Goal: Navigation & Orientation: Find specific page/section

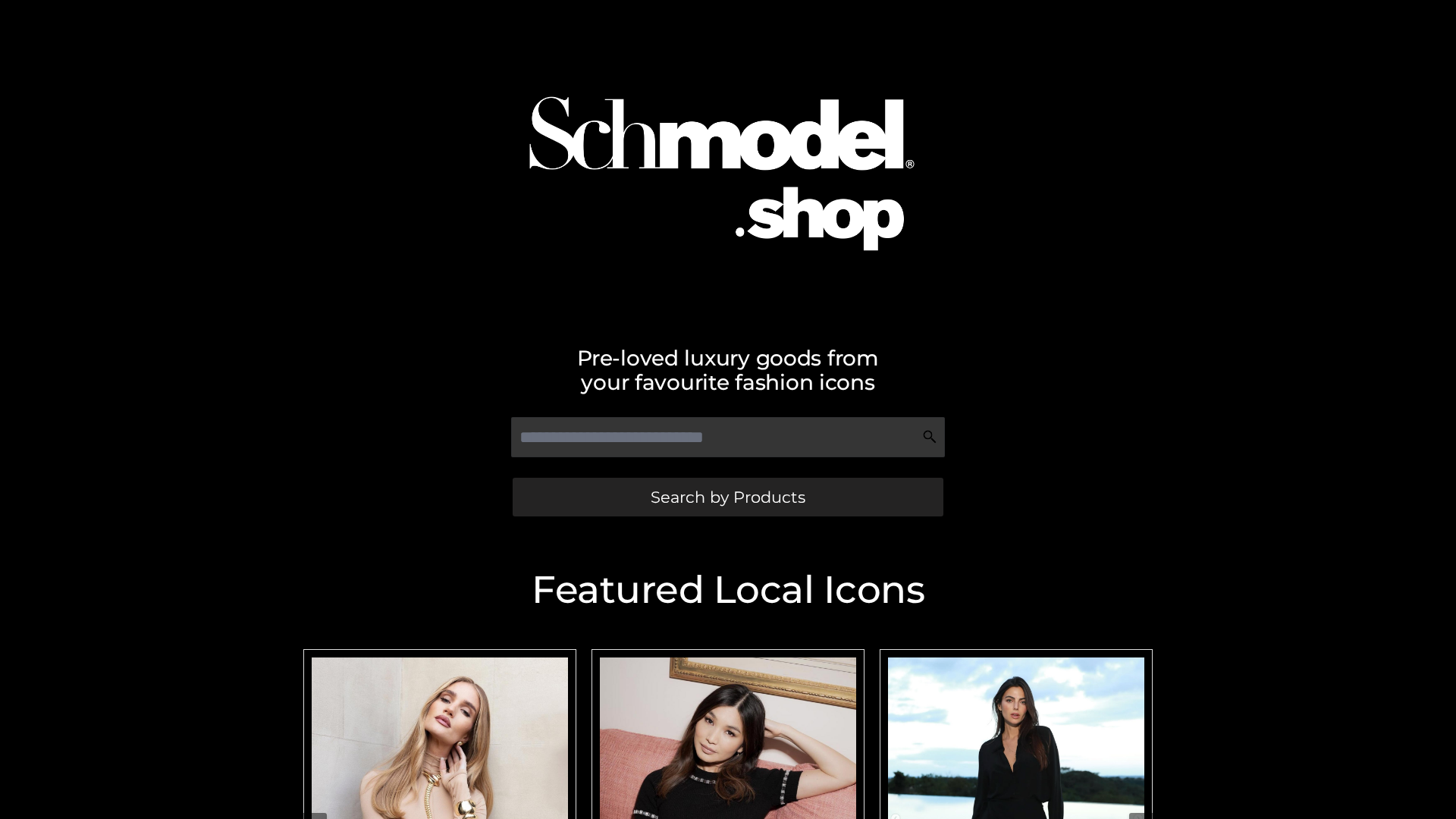
click at [728, 497] on span "Search by Products" at bounding box center [728, 497] width 155 height 16
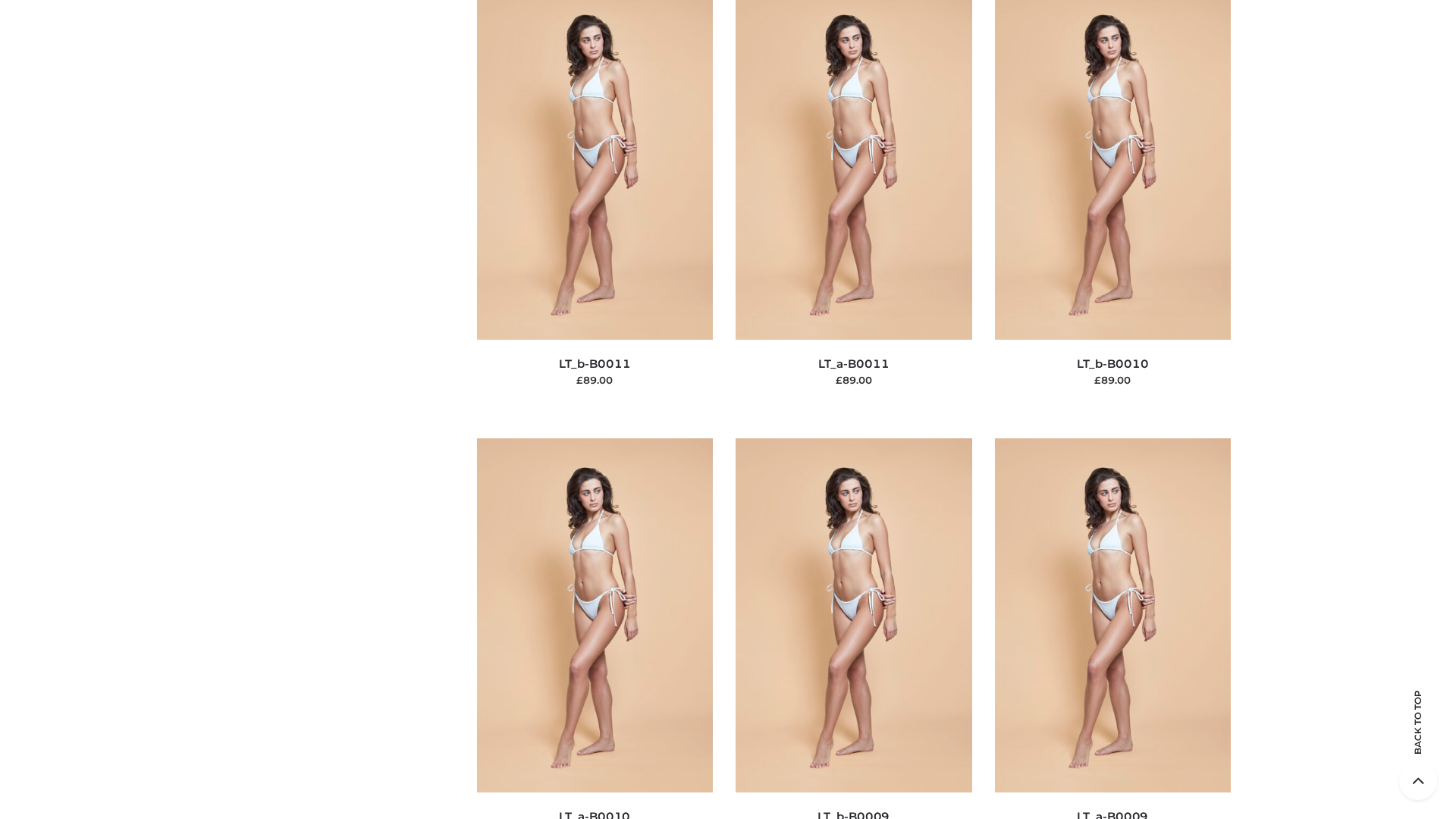
scroll to position [6813, 0]
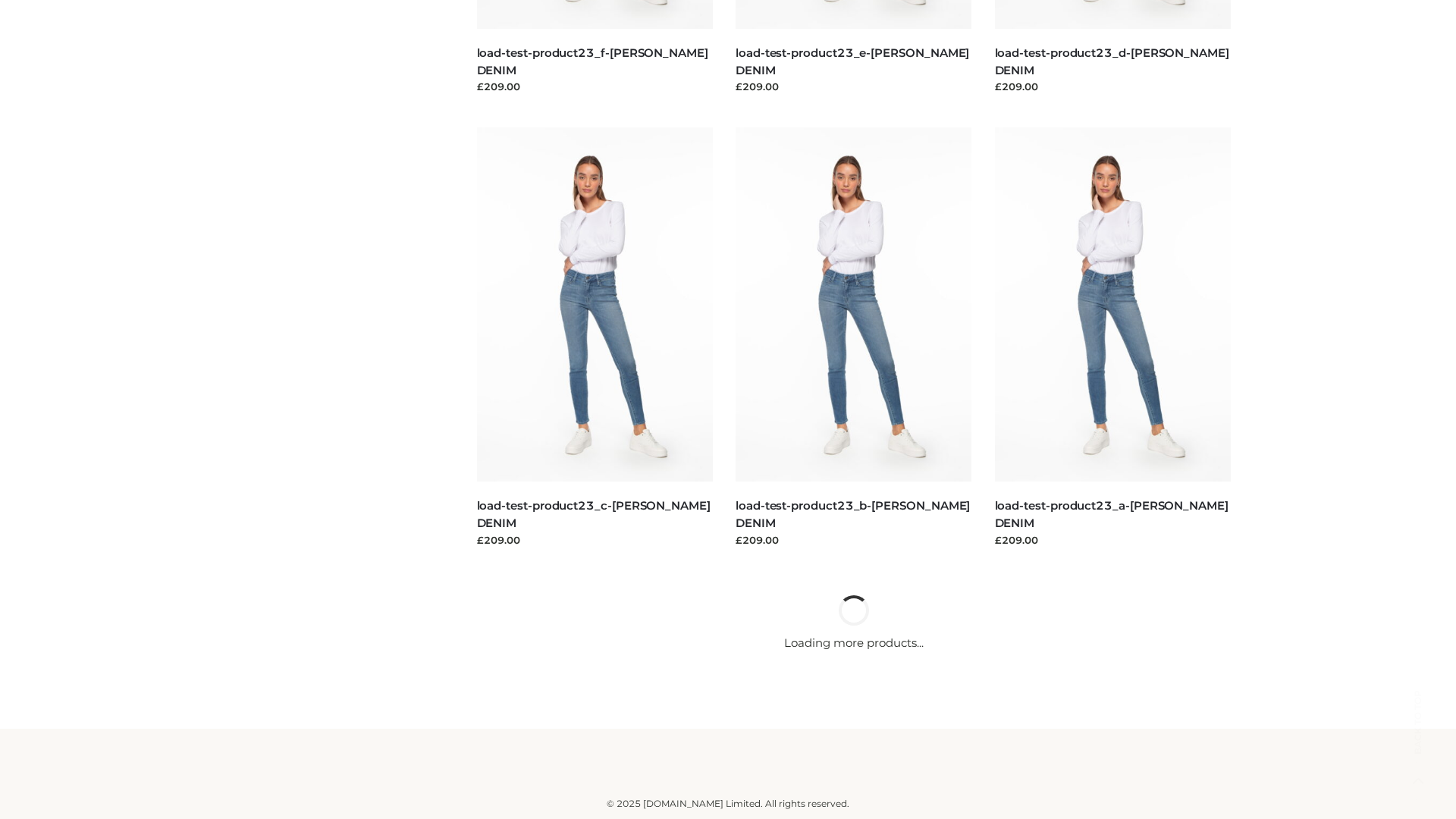
scroll to position [1331, 0]
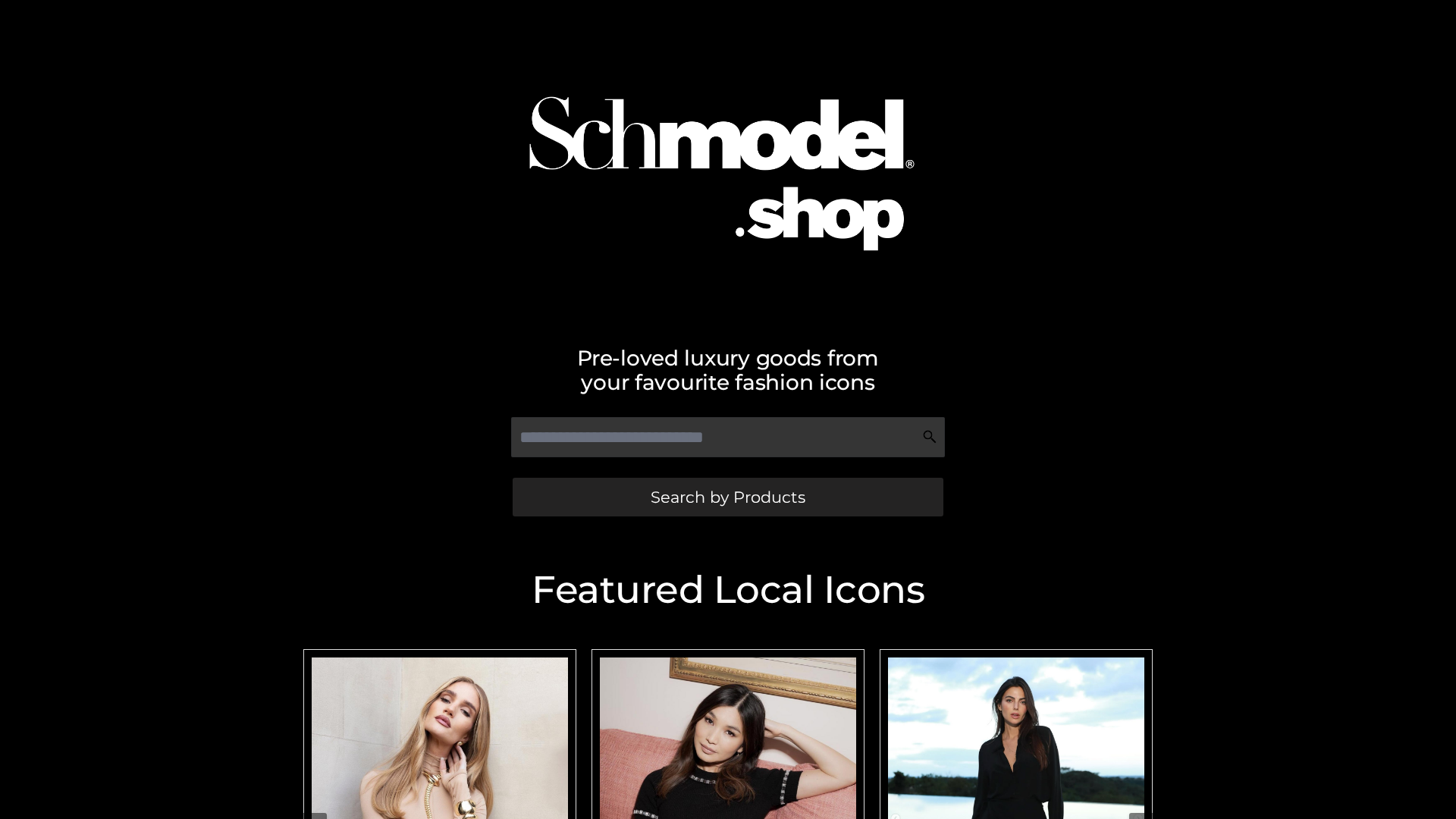
click at [728, 497] on span "Search by Products" at bounding box center [728, 497] width 155 height 16
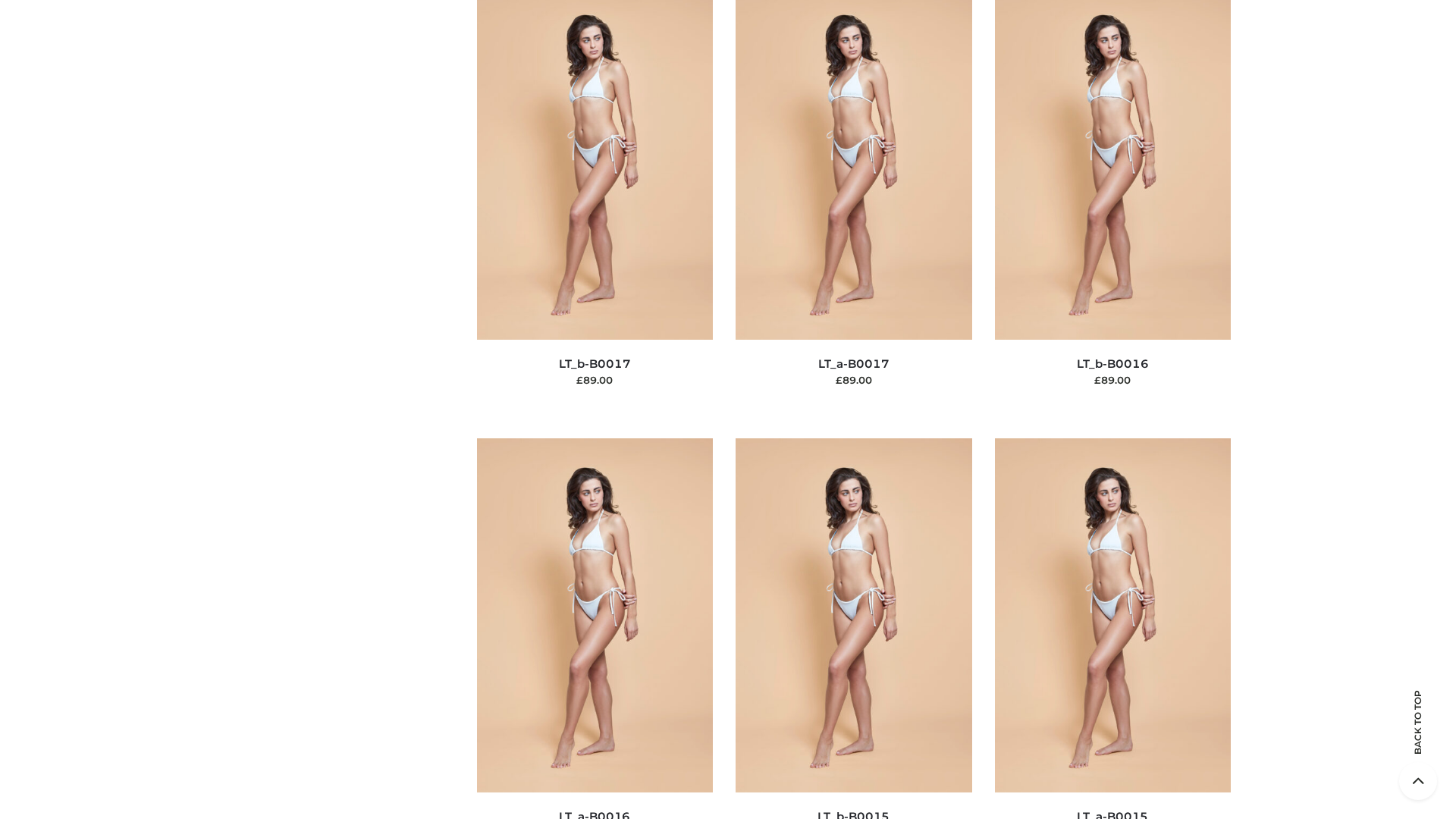
scroll to position [4985, 0]
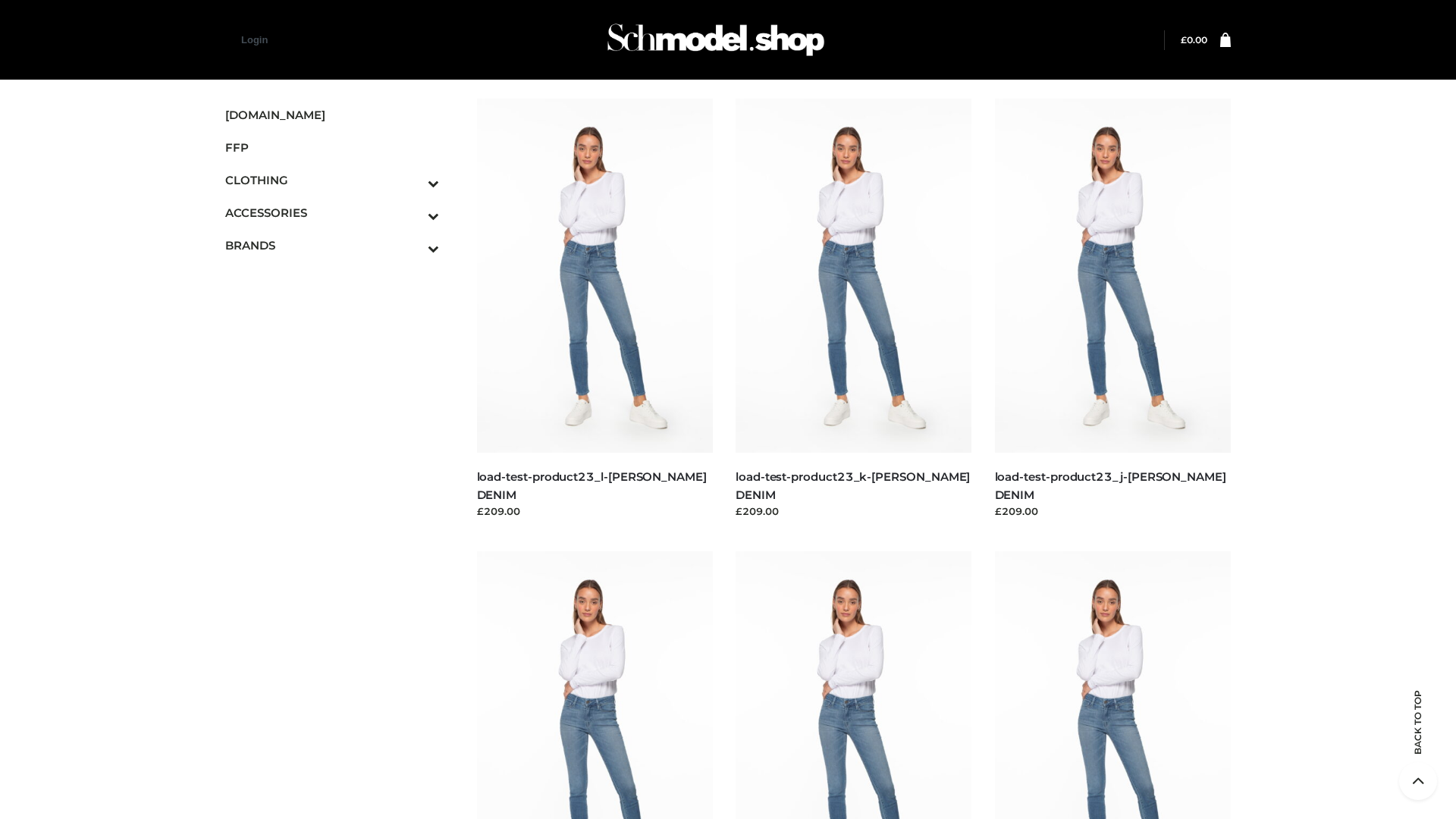
scroll to position [1331, 0]
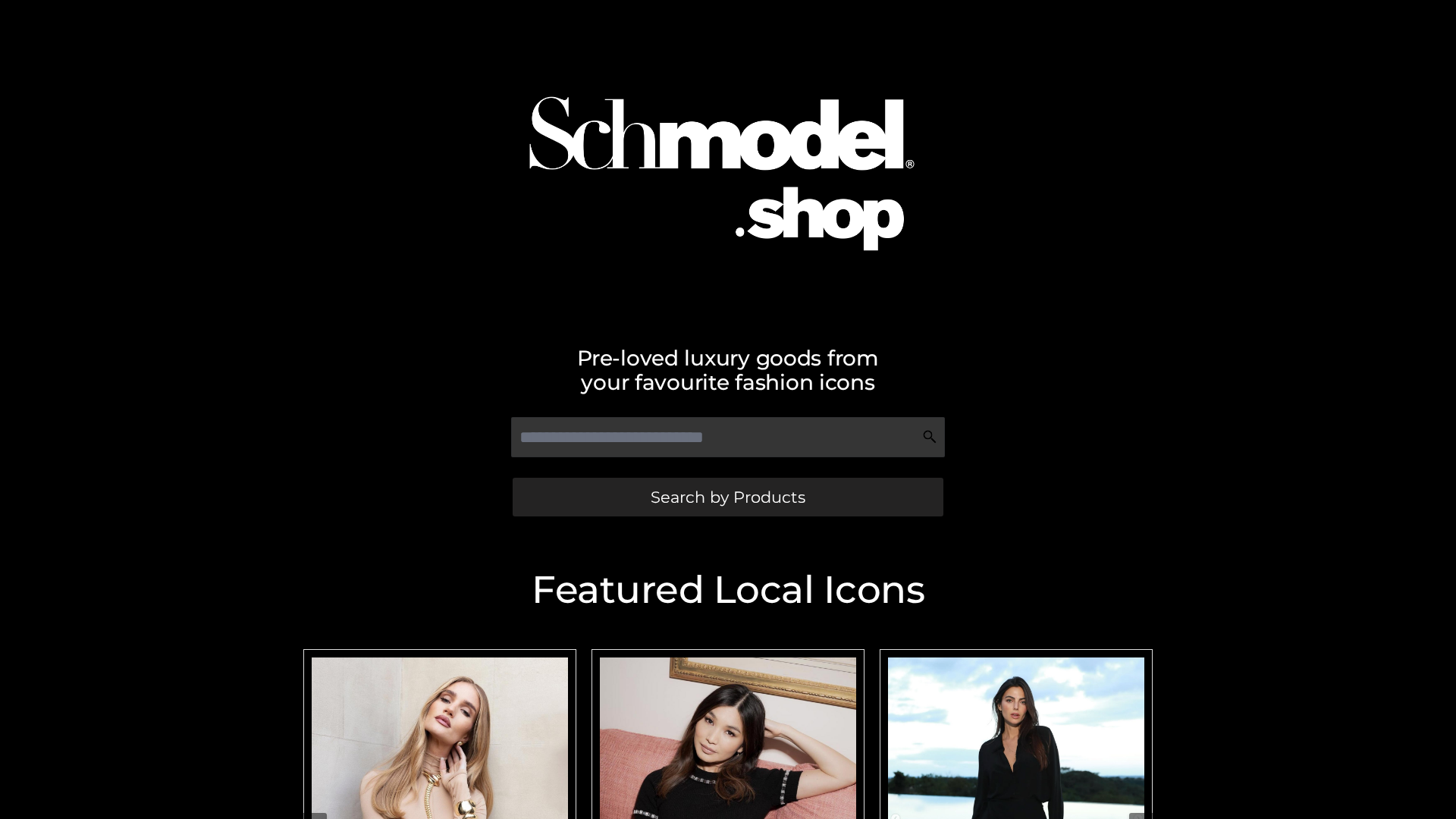
click at [728, 497] on span "Search by Products" at bounding box center [728, 497] width 155 height 16
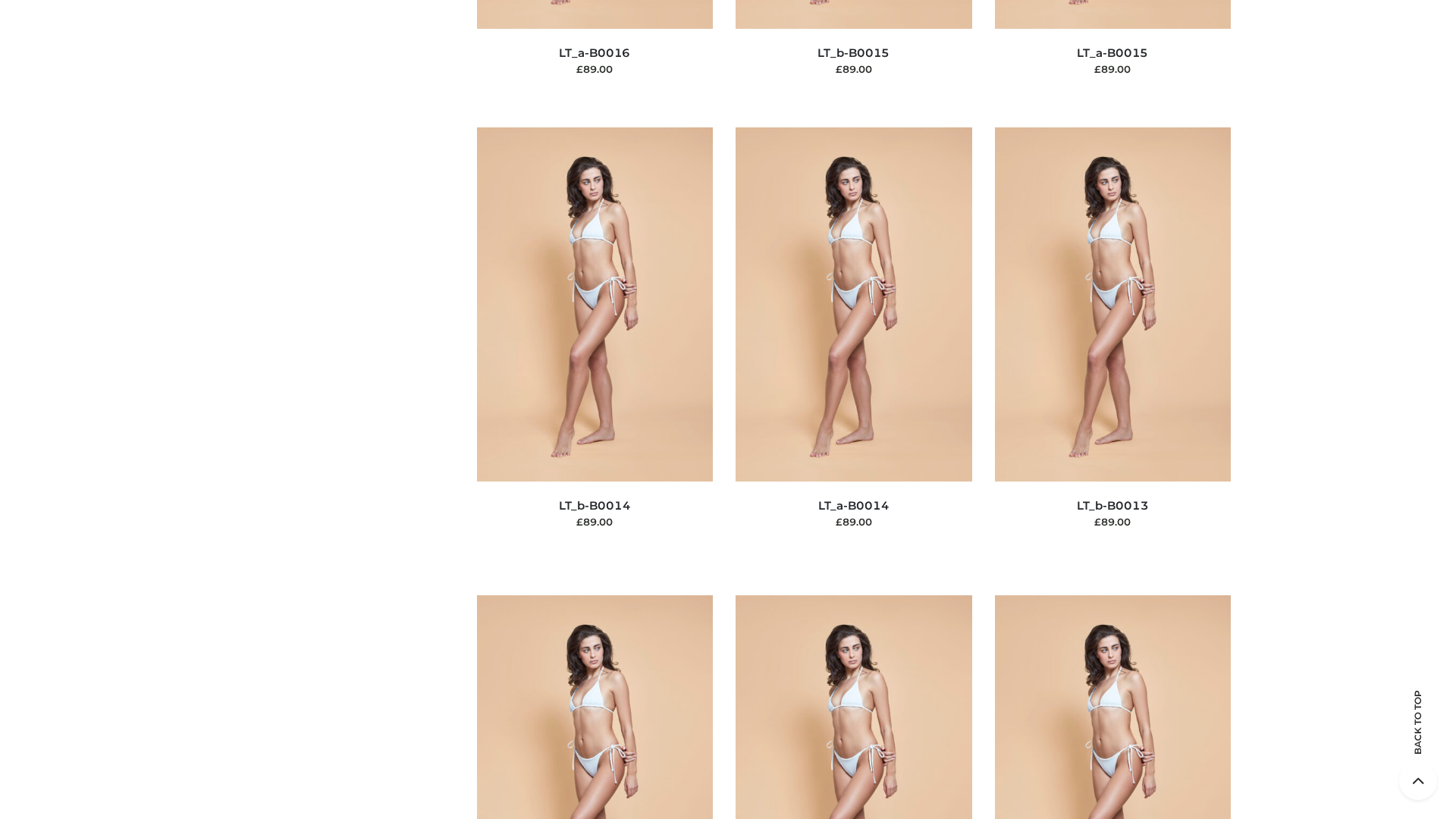
scroll to position [5395, 0]
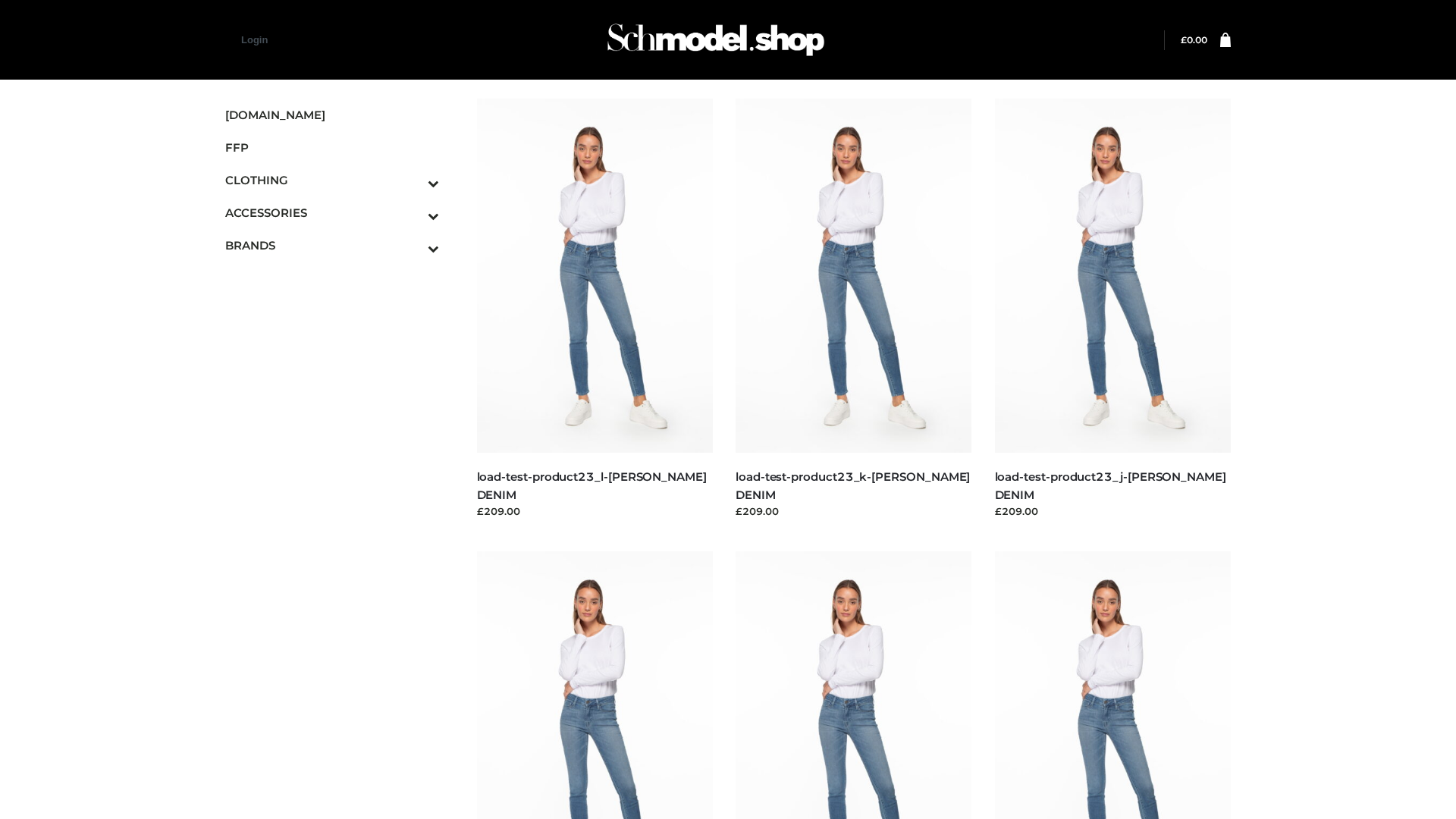
scroll to position [1331, 0]
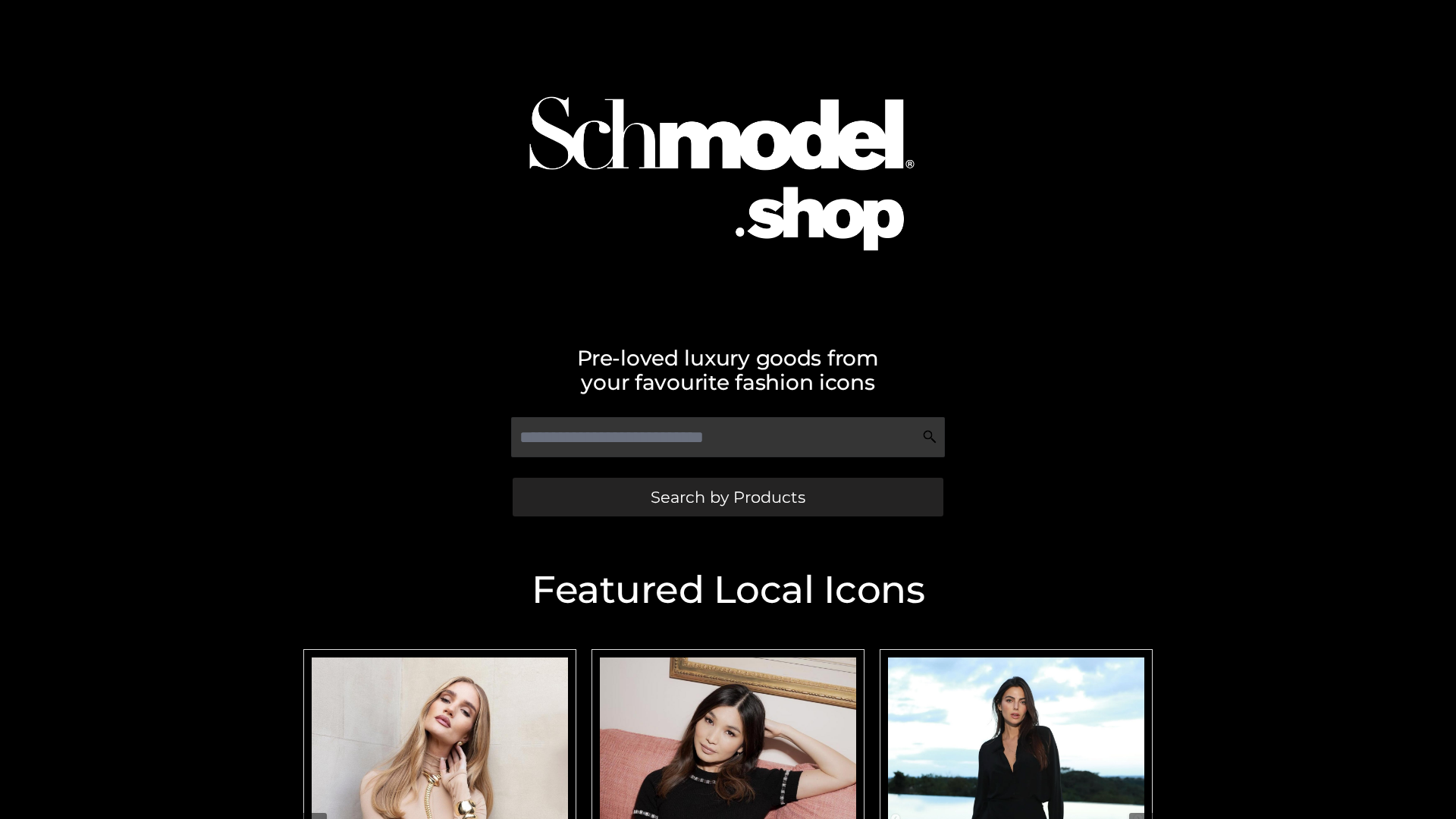
click at [728, 497] on span "Search by Products" at bounding box center [728, 497] width 155 height 16
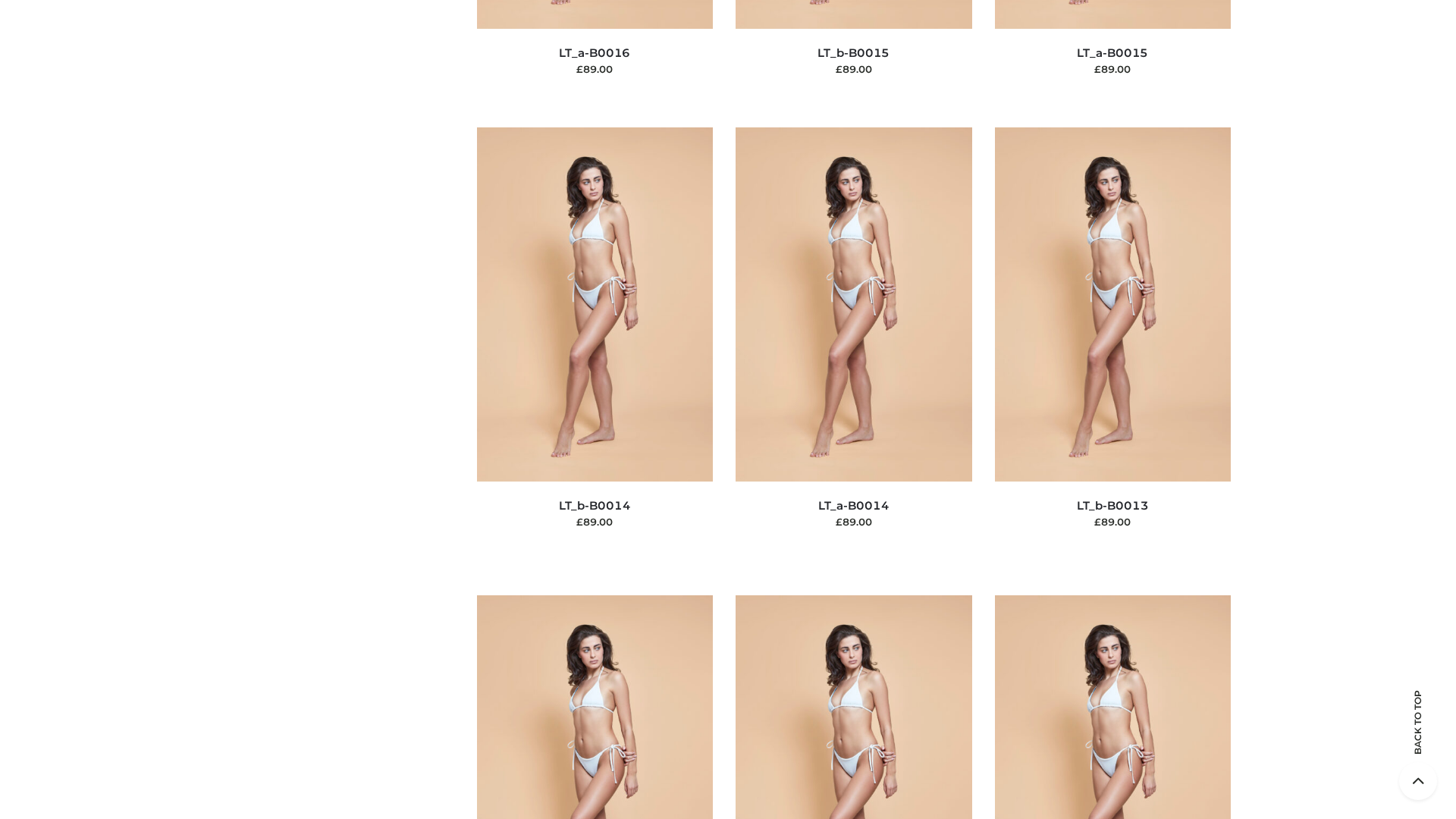
scroll to position [5395, 0]
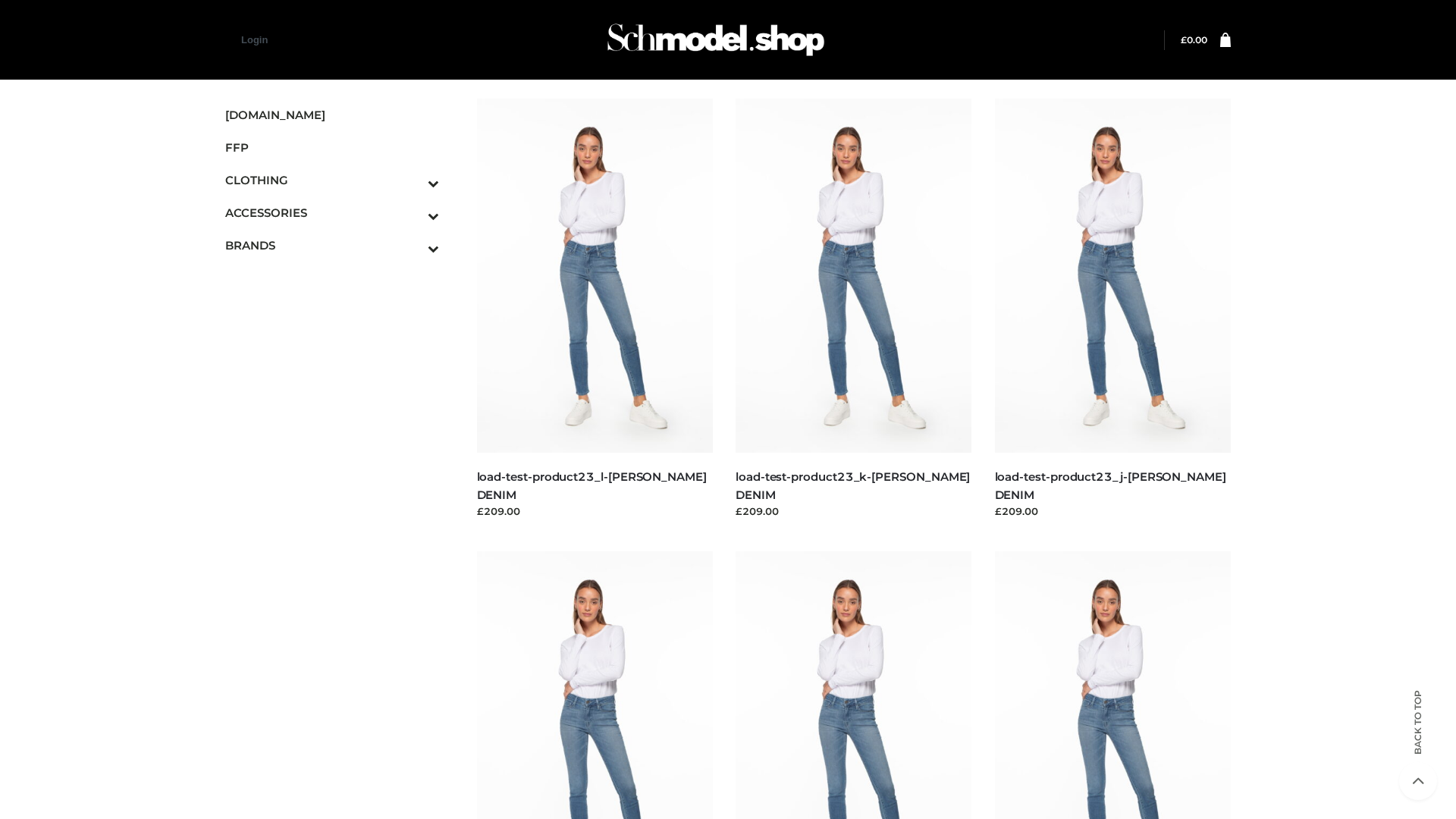
scroll to position [1331, 0]
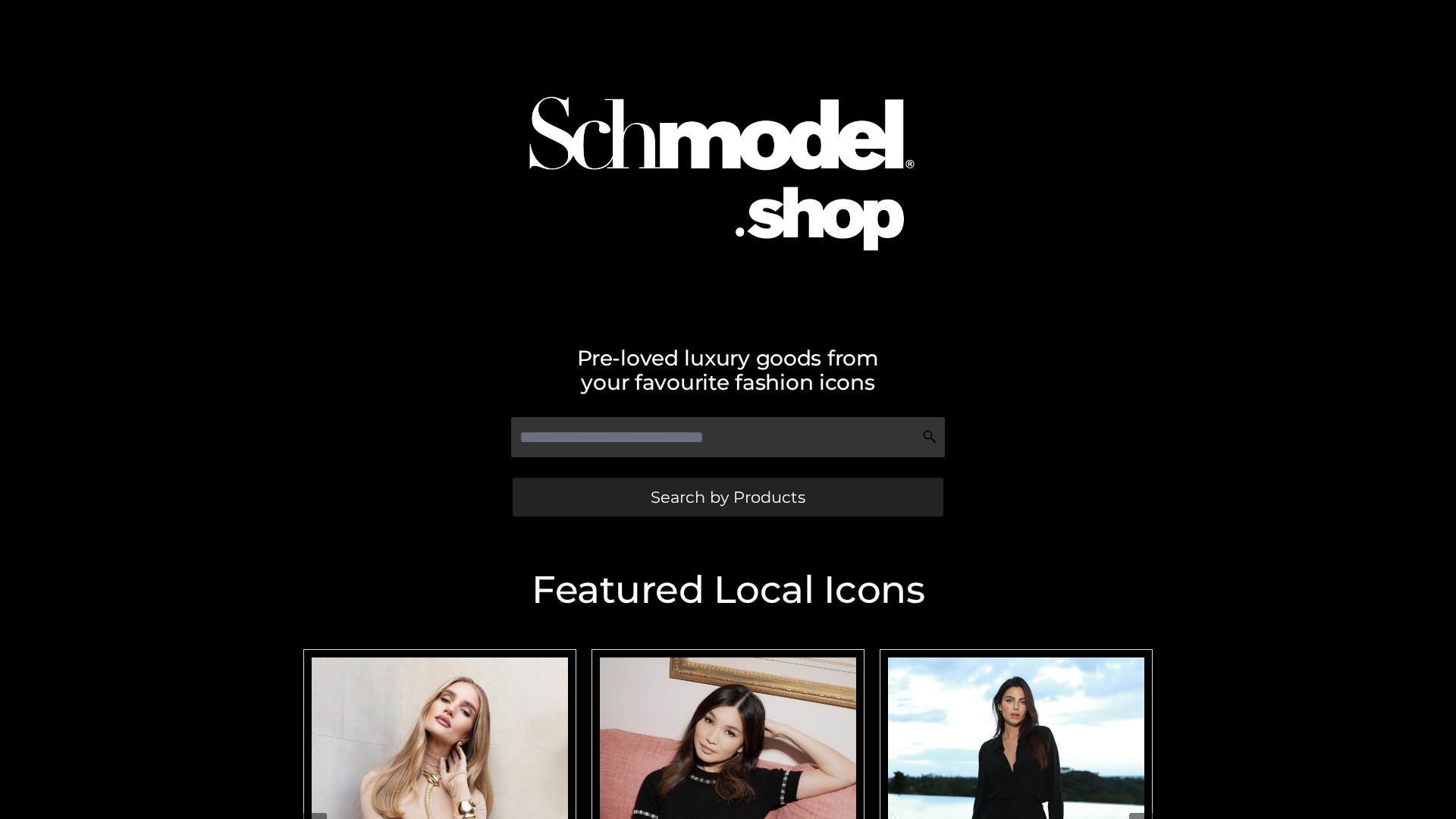
click at [728, 497] on span "Search by Products" at bounding box center [728, 497] width 155 height 16
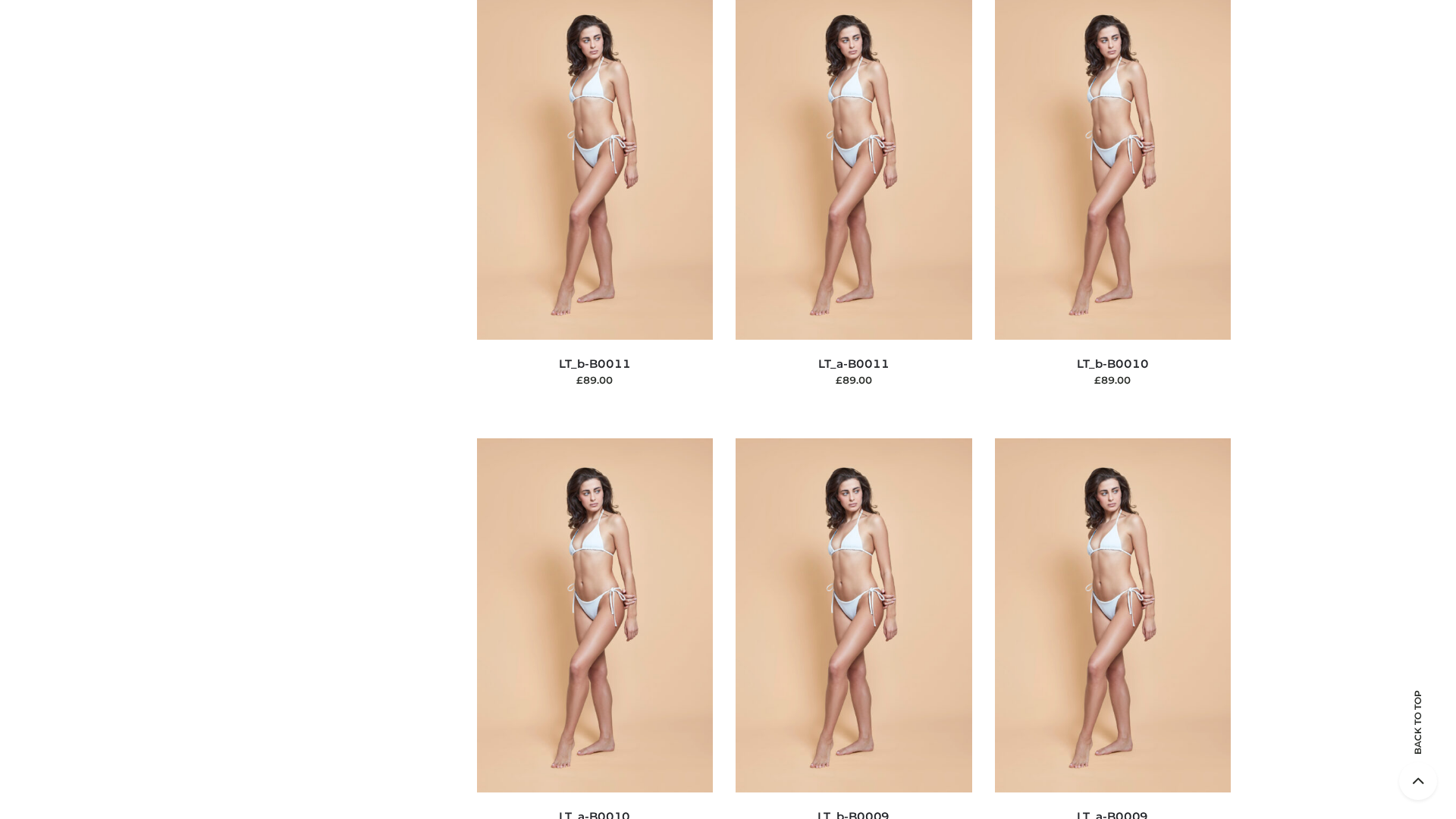
scroll to position [6813, 0]
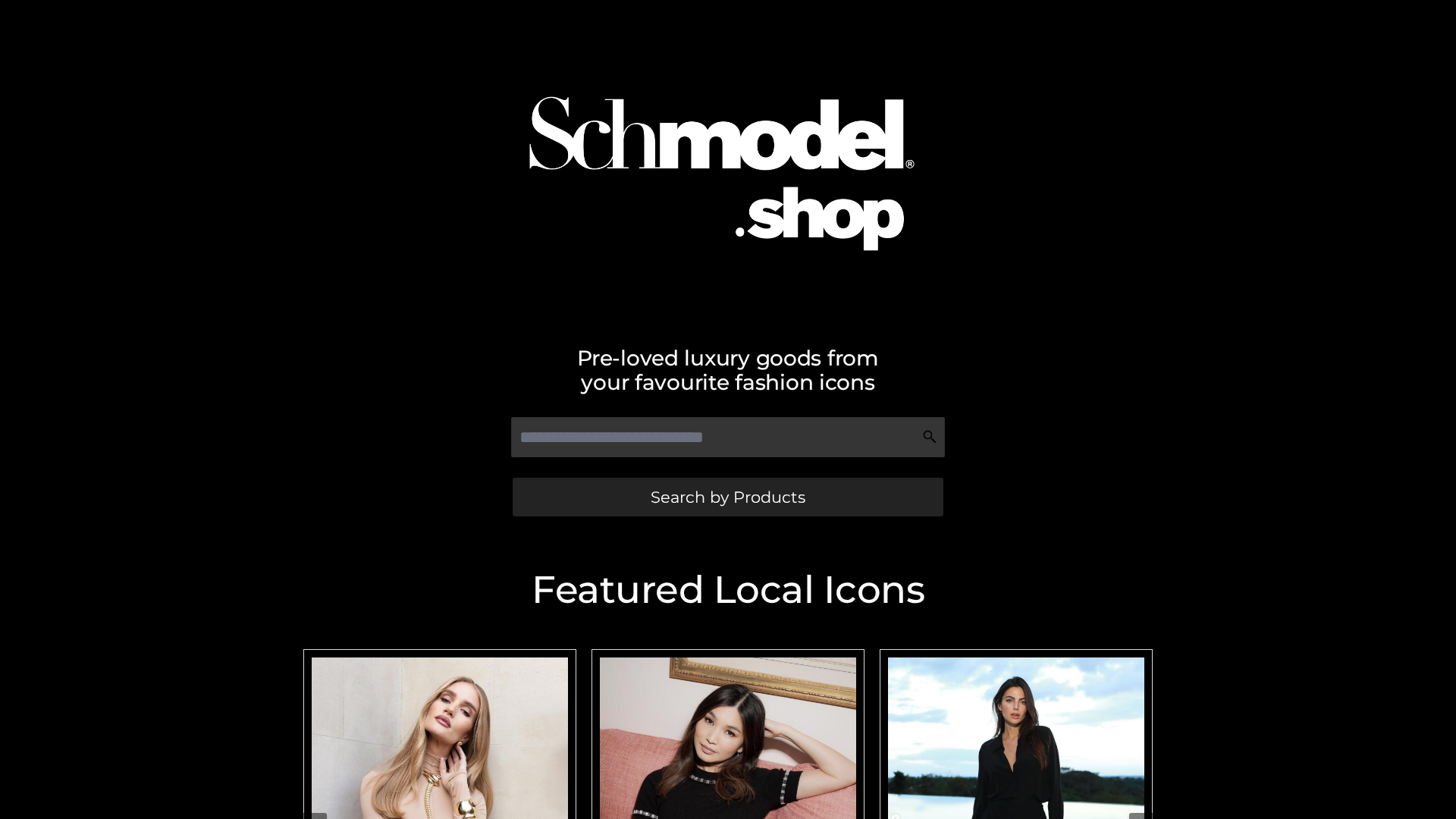
click at [728, 497] on span "Search by Products" at bounding box center [728, 497] width 155 height 16
